Goal: Transaction & Acquisition: Purchase product/service

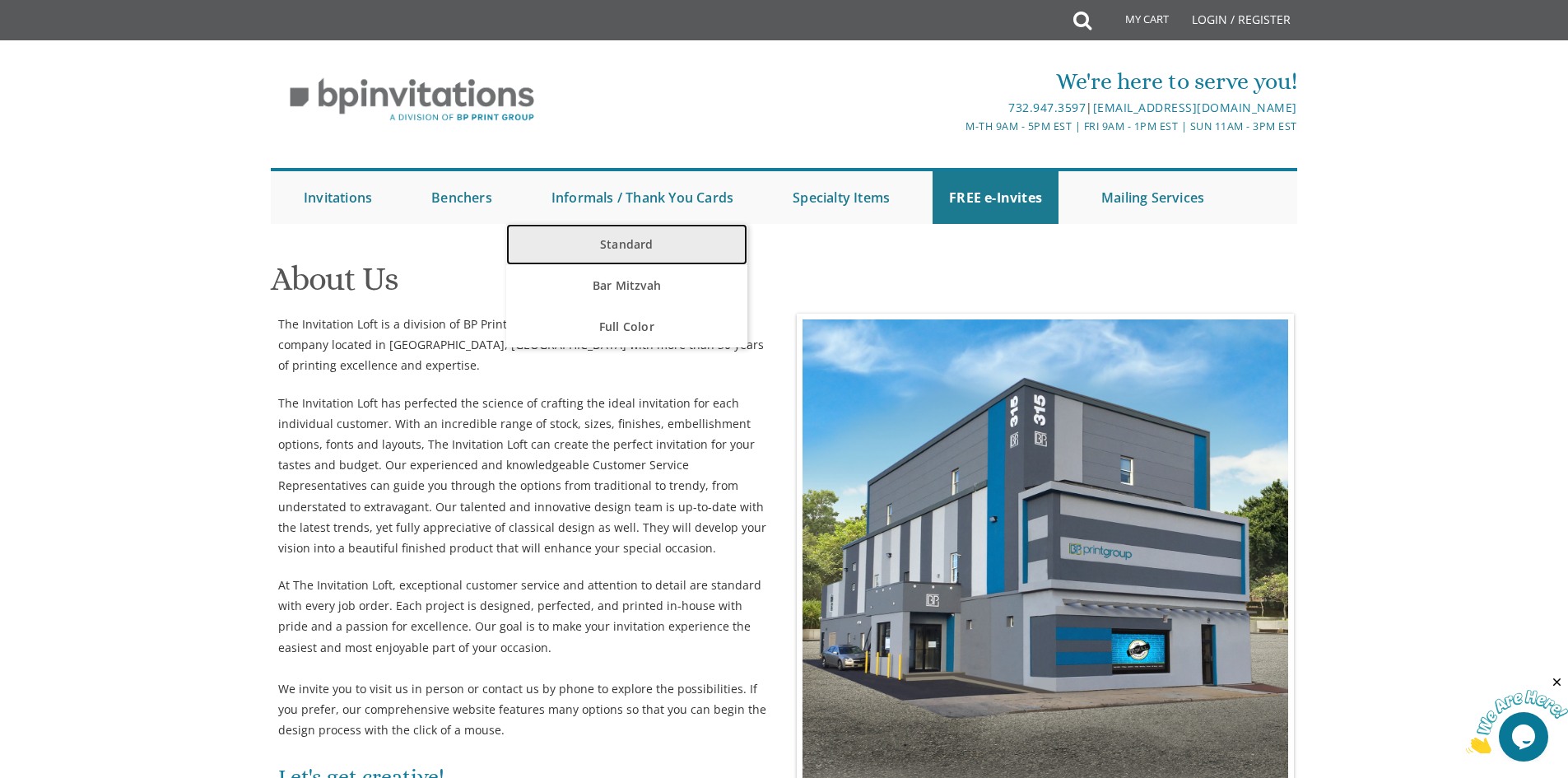
click at [634, 246] on link "Standard" at bounding box center [627, 244] width 242 height 41
click at [635, 242] on link "Standard" at bounding box center [627, 244] width 242 height 41
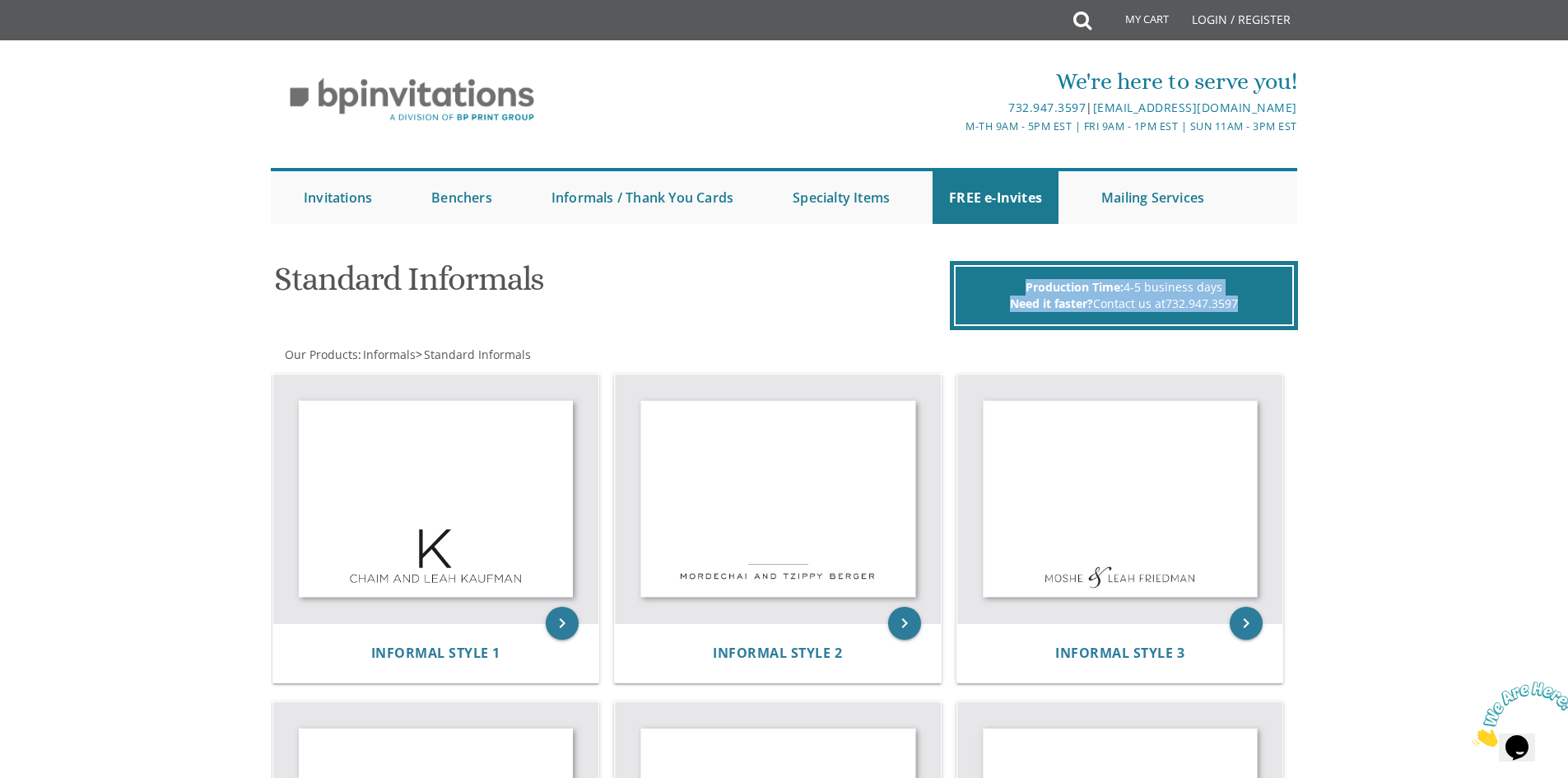
drag, startPoint x: 1251, startPoint y: 307, endPoint x: 1025, endPoint y: 284, distance: 227.2
click at [1025, 284] on div "Production Time: 4-5 business days Need it faster? Contact us at 732.947.3597" at bounding box center [1125, 296] width 340 height 61
click at [1026, 284] on span "Production Time:" at bounding box center [1075, 287] width 98 height 15
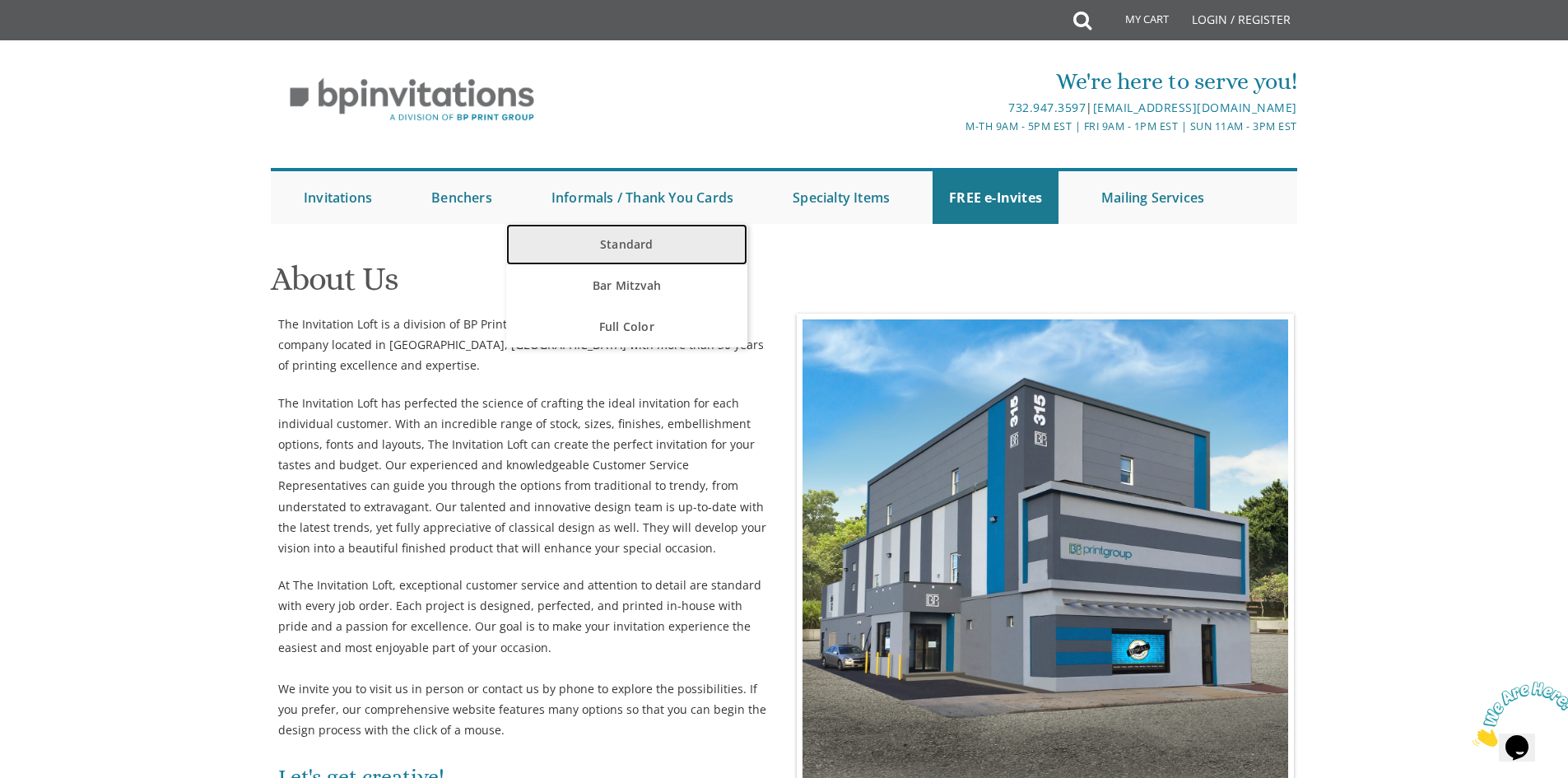
click at [639, 247] on link "Standard" at bounding box center [627, 244] width 242 height 41
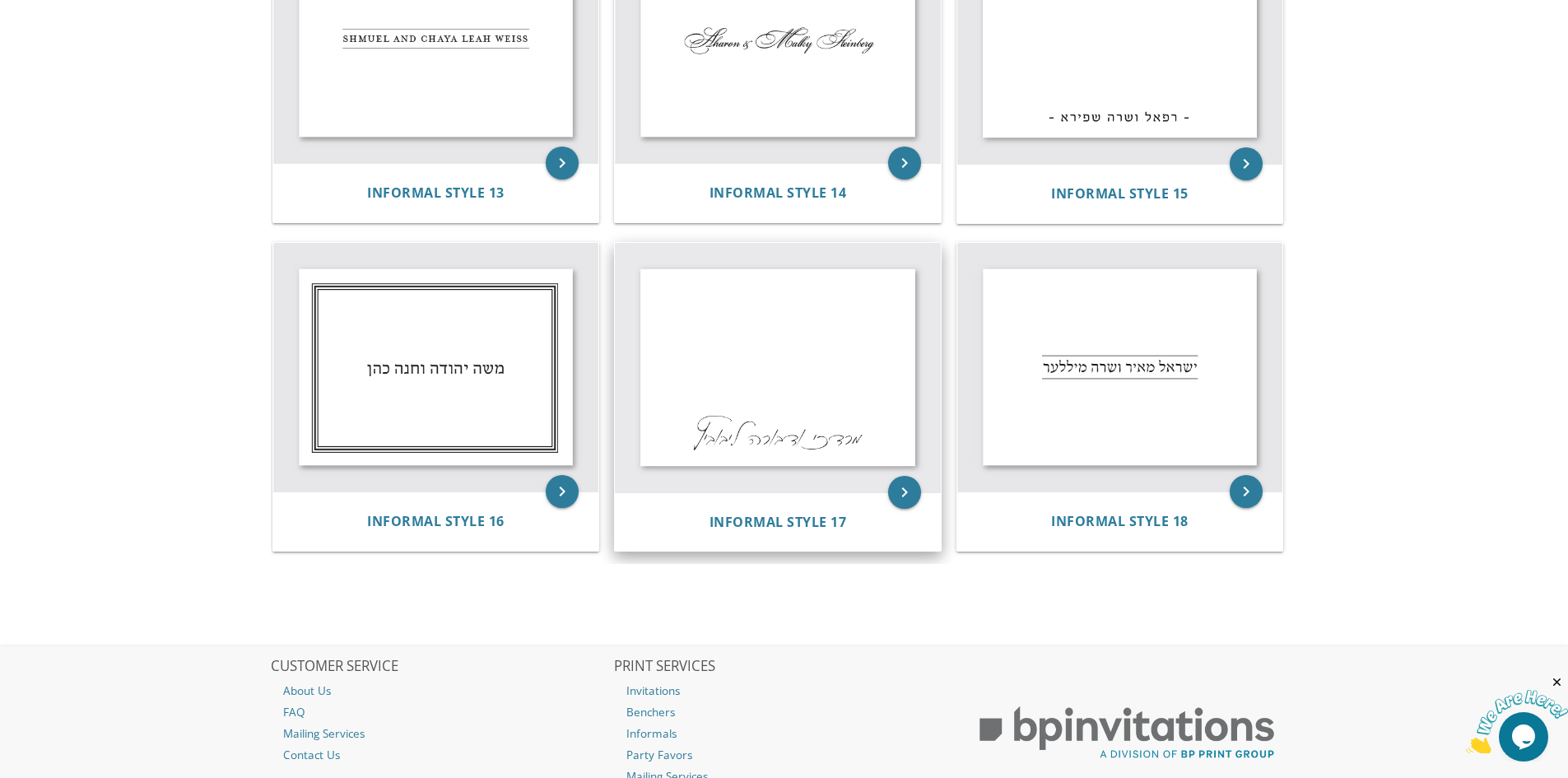
scroll to position [1647, 0]
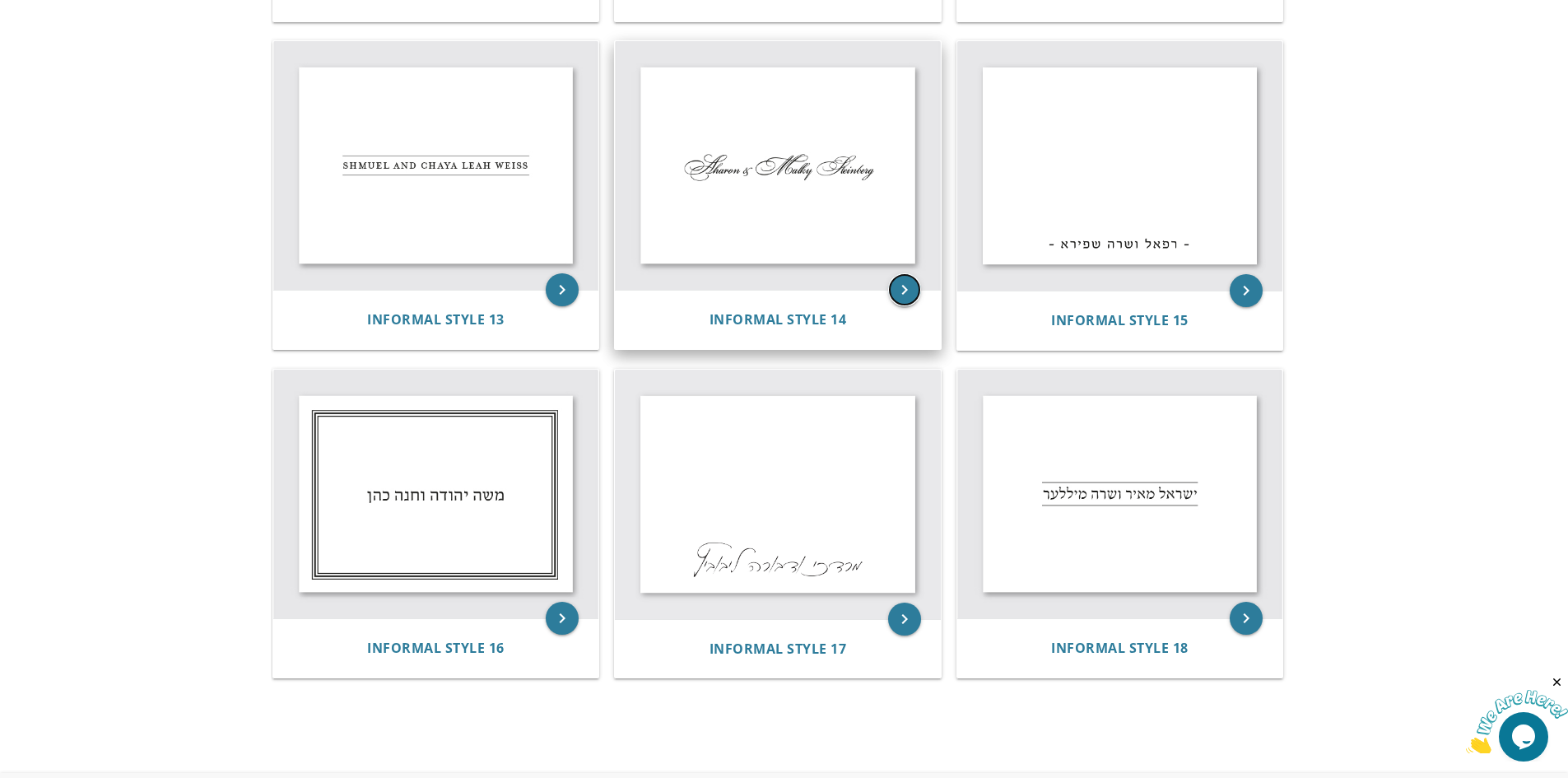
click at [898, 280] on icon "keyboard_arrow_right" at bounding box center [904, 289] width 33 height 33
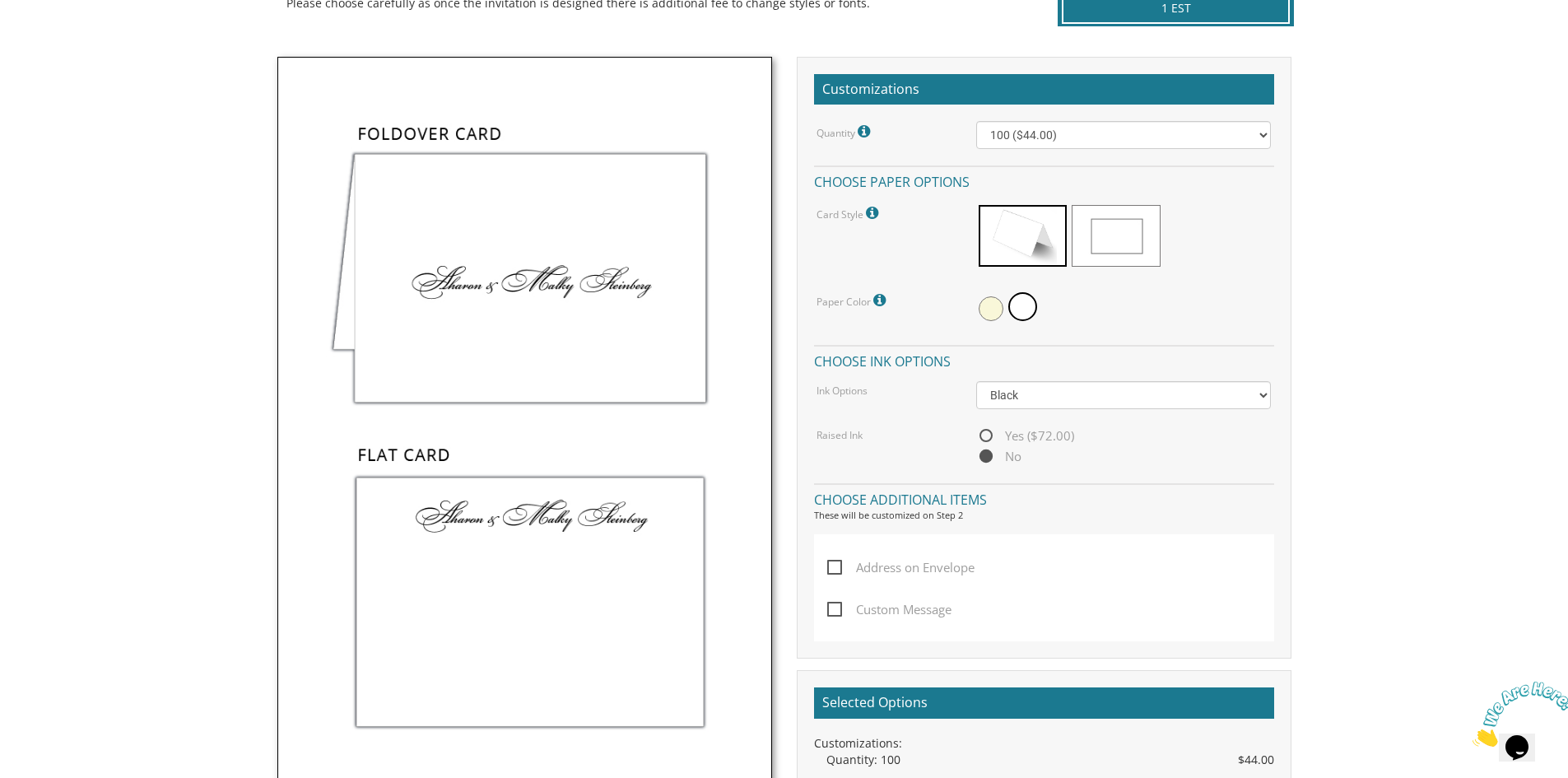
scroll to position [412, 0]
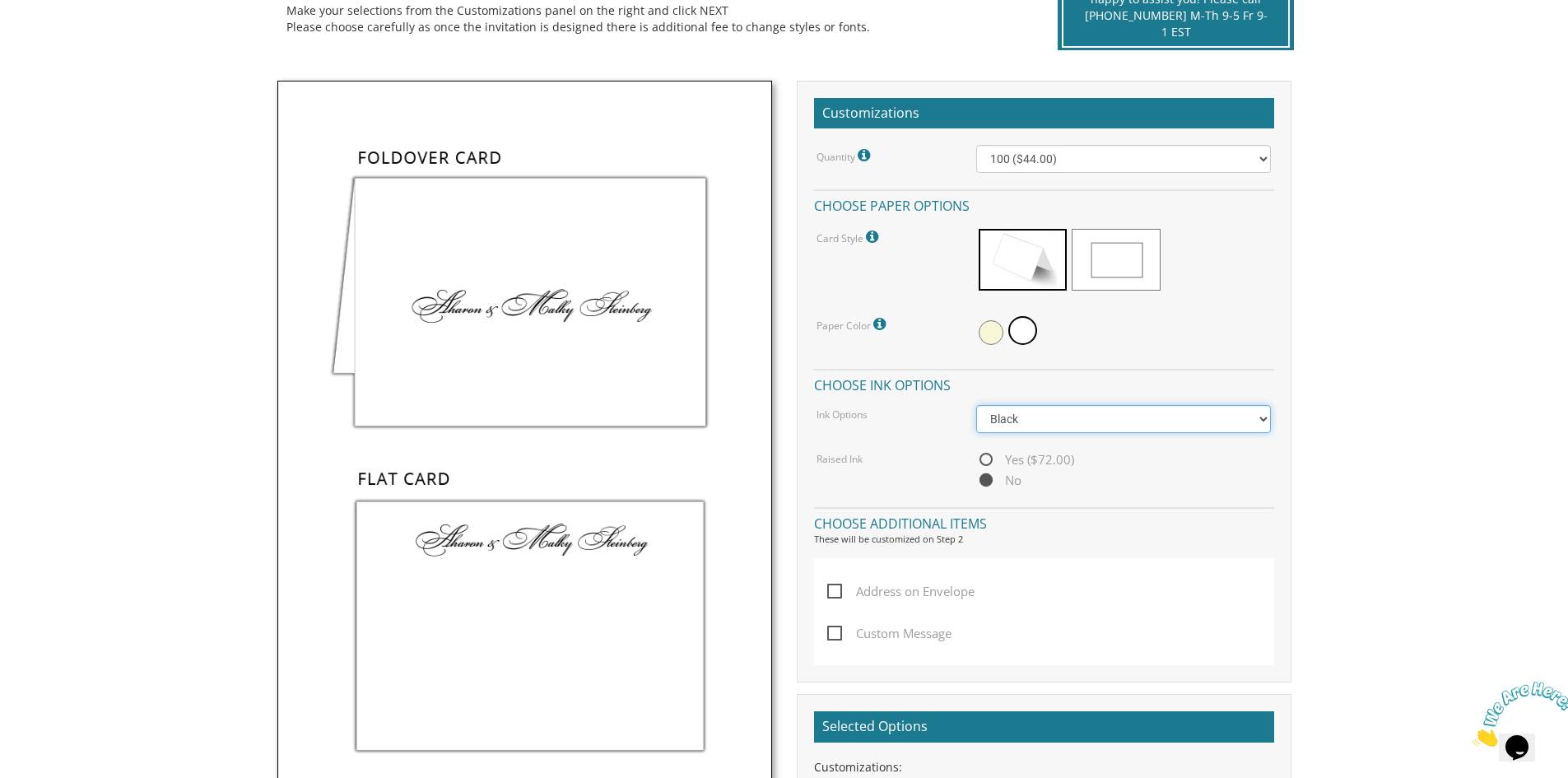
click at [1144, 413] on select "Black Colored Ink ($32.00)" at bounding box center [1124, 419] width 294 height 28
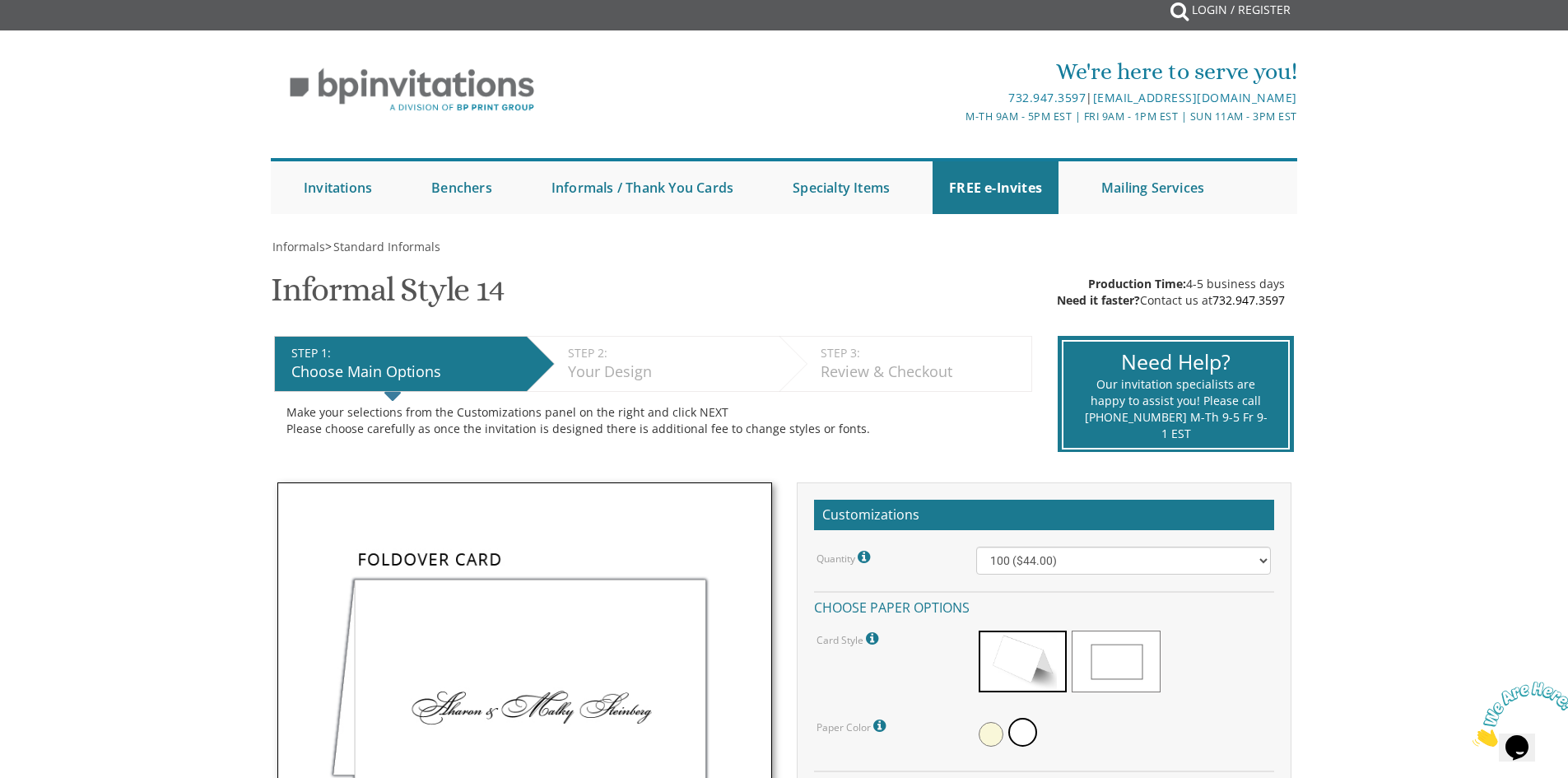
scroll to position [0, 0]
